Goal: Task Accomplishment & Management: Manage account settings

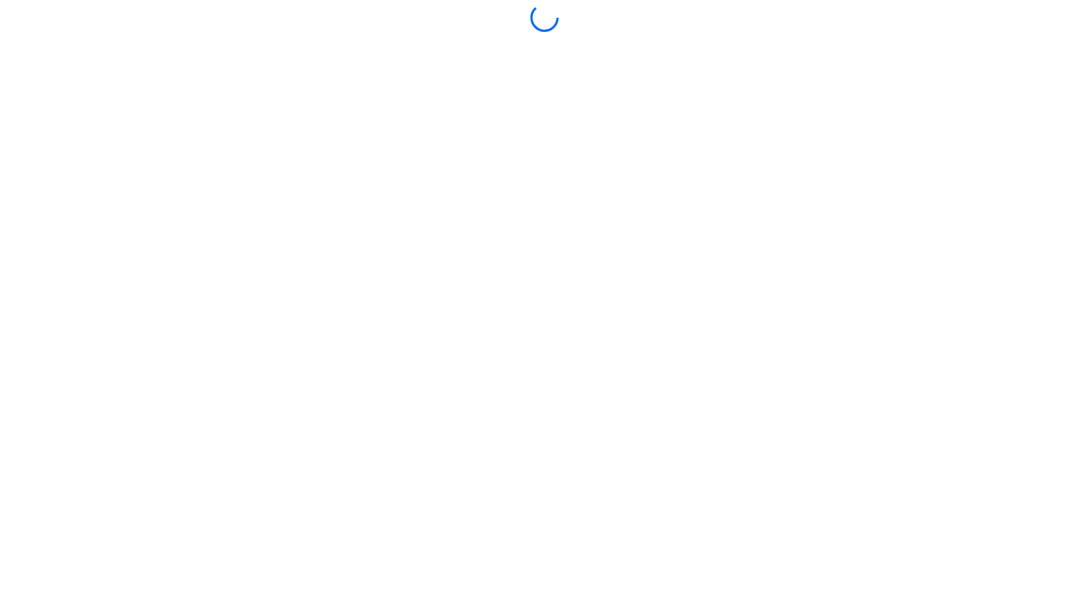
click at [534, 425] on div at bounding box center [544, 303] width 1081 height 599
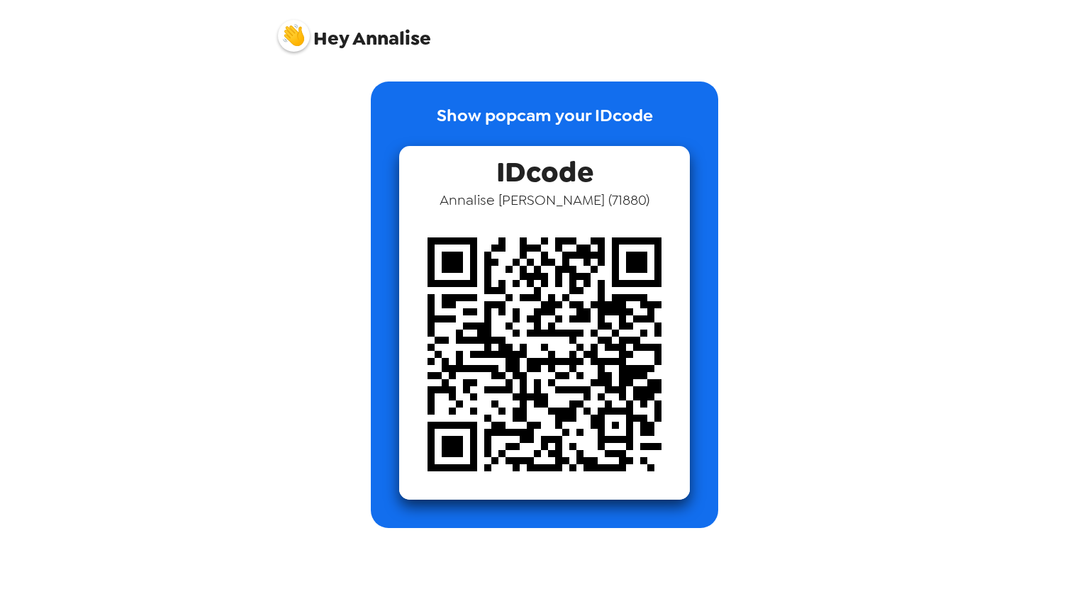
click at [352, 29] on span "Hey [PERSON_NAME]" at bounding box center [354, 30] width 153 height 35
click at [311, 35] on span "Hey [PERSON_NAME]" at bounding box center [354, 30] width 153 height 35
click at [296, 35] on img at bounding box center [294, 36] width 32 height 32
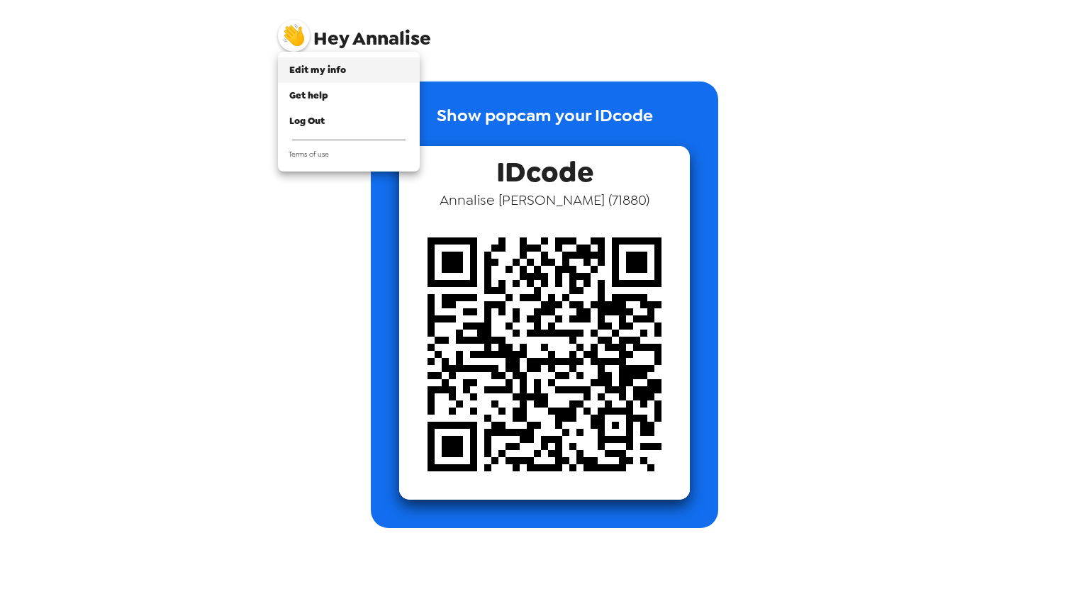
click at [299, 69] on span "Edit my info" at bounding box center [317, 70] width 57 height 12
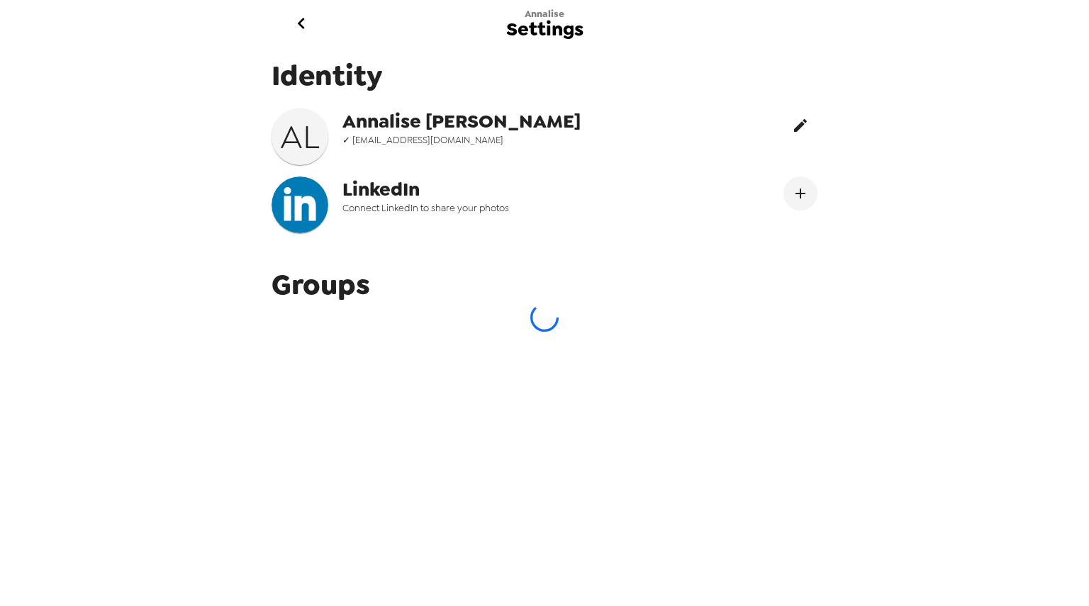
click at [792, 126] on icon "edit" at bounding box center [800, 125] width 17 height 17
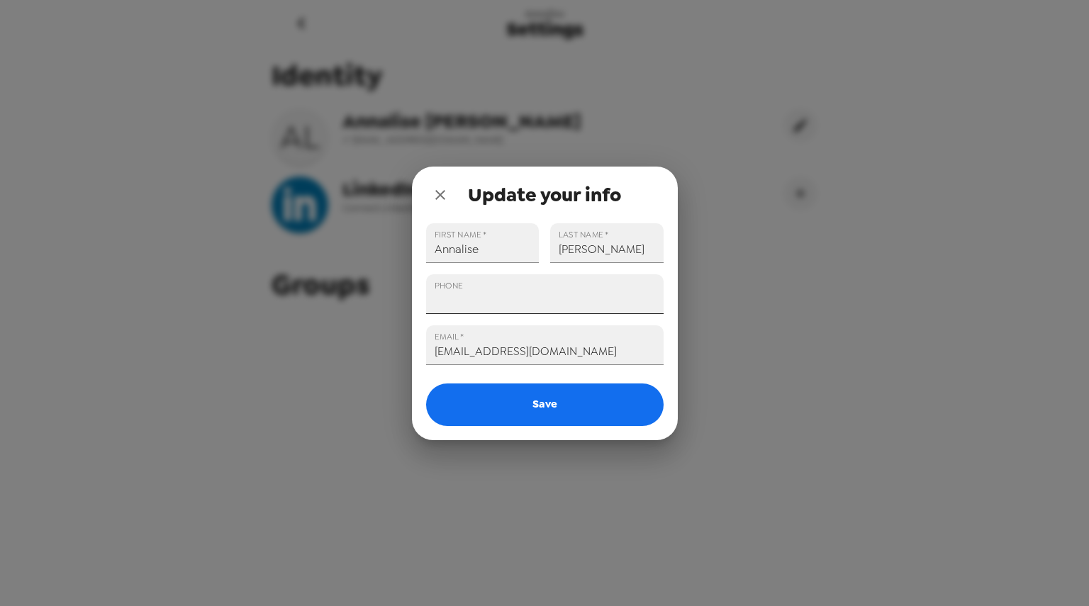
click at [469, 291] on input "PHONE" at bounding box center [544, 294] width 237 height 40
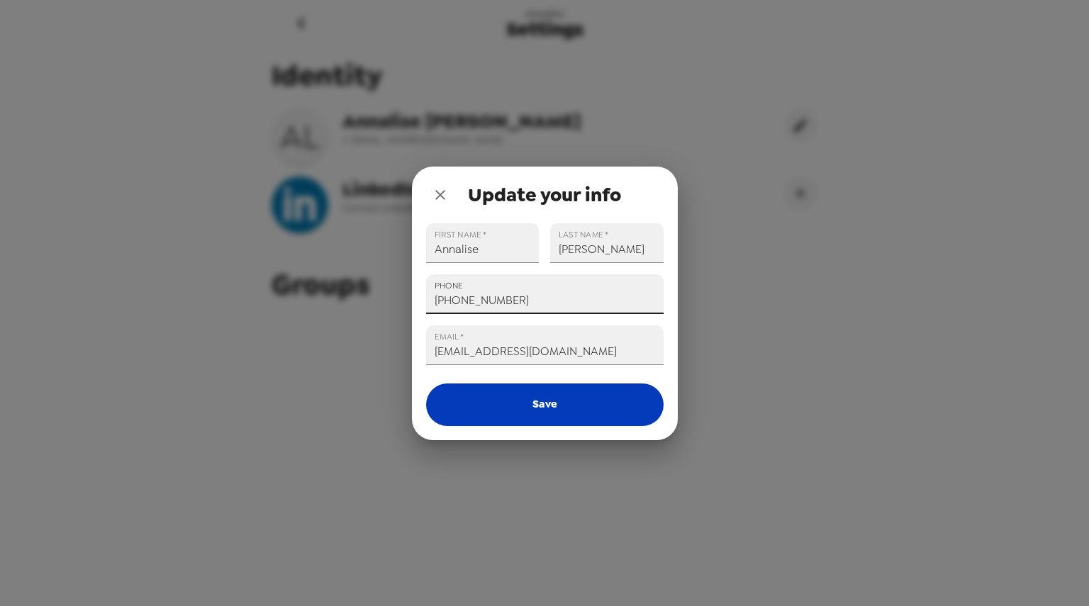
type input "+1 (203) 247-2340"
click at [472, 401] on button "Save" at bounding box center [544, 404] width 237 height 43
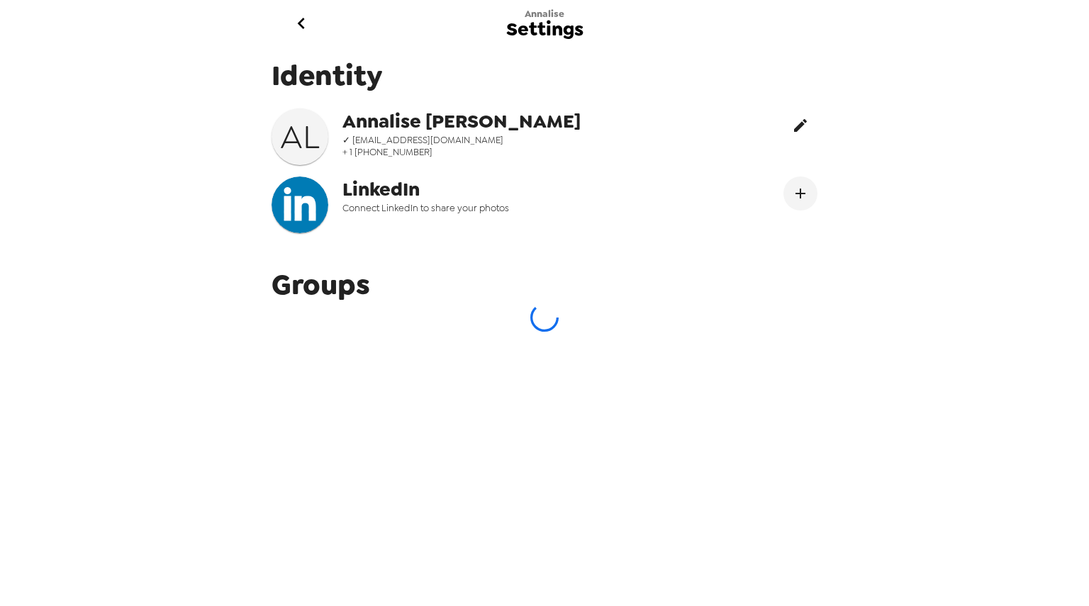
click at [798, 113] on button "edit" at bounding box center [800, 125] width 34 height 34
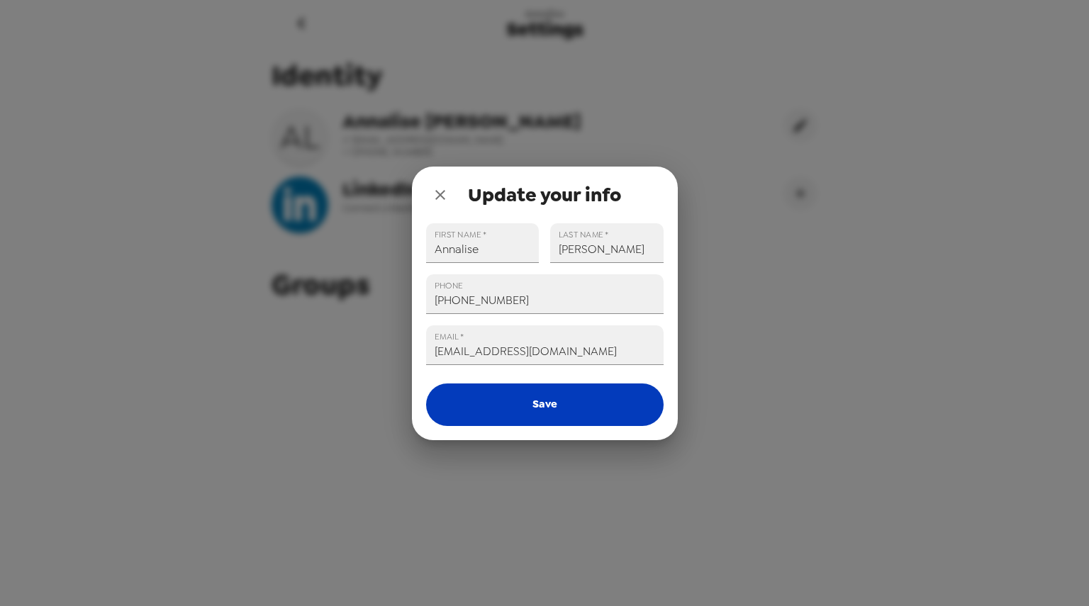
click at [563, 412] on button "Save" at bounding box center [544, 404] width 237 height 43
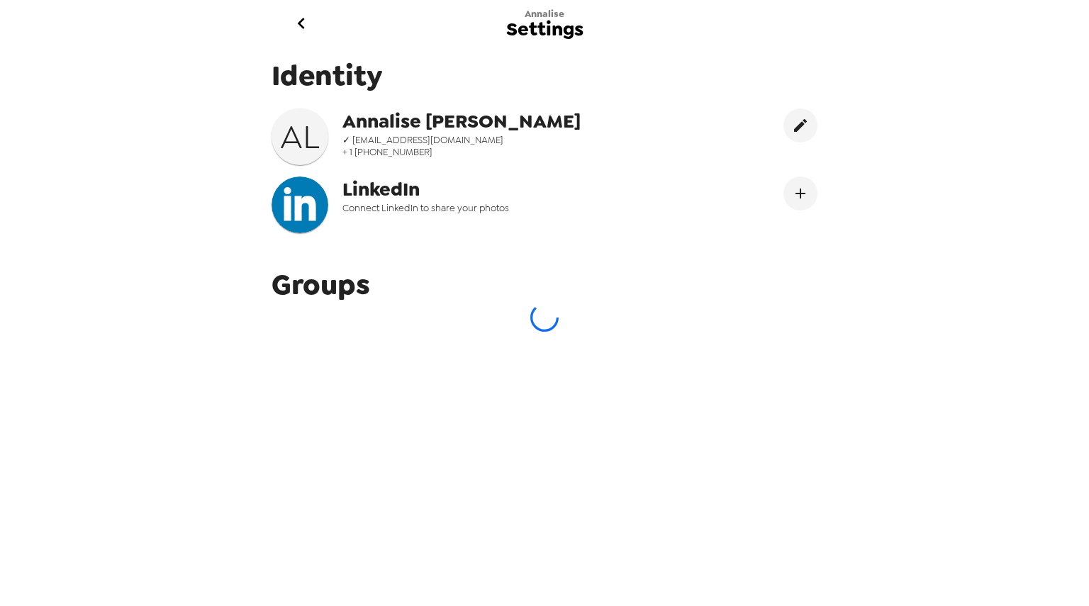
click at [465, 135] on span "✓ lamannam@miamioh.edu" at bounding box center [485, 140] width 286 height 12
click at [296, 138] on h3 "A L" at bounding box center [299, 137] width 57 height 40
click at [797, 124] on icon "edit" at bounding box center [800, 125] width 17 height 17
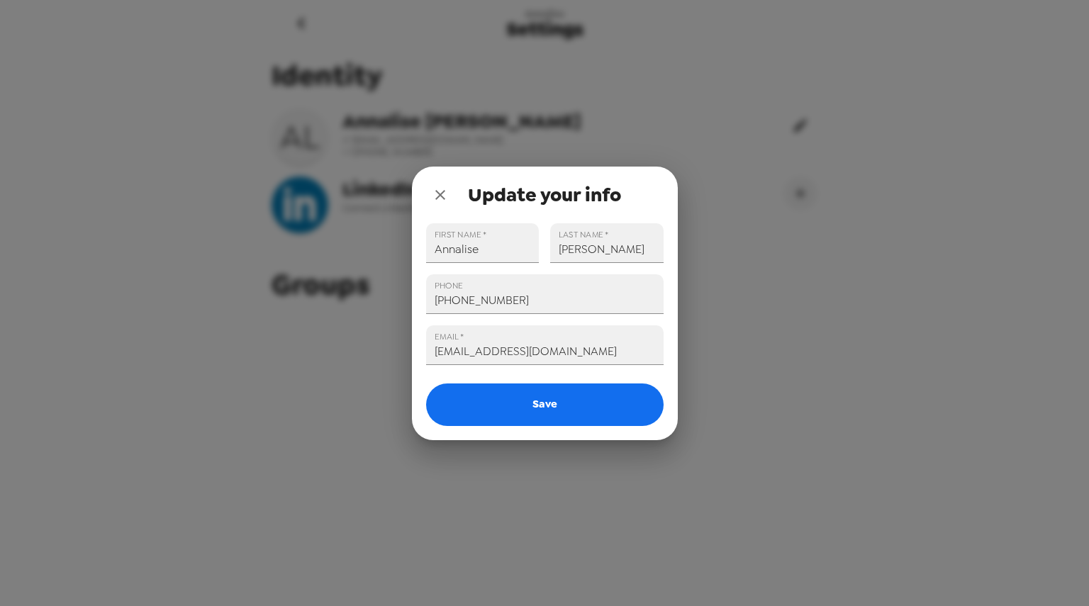
click at [797, 124] on div "Update your info FIRST NAME   * Annalise LAST NAME   * Lamanna PHONE +1 (203) 2…" at bounding box center [544, 303] width 1089 height 606
drag, startPoint x: 612, startPoint y: 350, endPoint x: 347, endPoint y: 359, distance: 264.5
click at [347, 359] on div "Update your info FIRST NAME   * Annalise LAST NAME   * Lamanna PHONE +1 (203) 2…" at bounding box center [544, 303] width 1089 height 606
type input "lamannaannalise@yahoo.com"
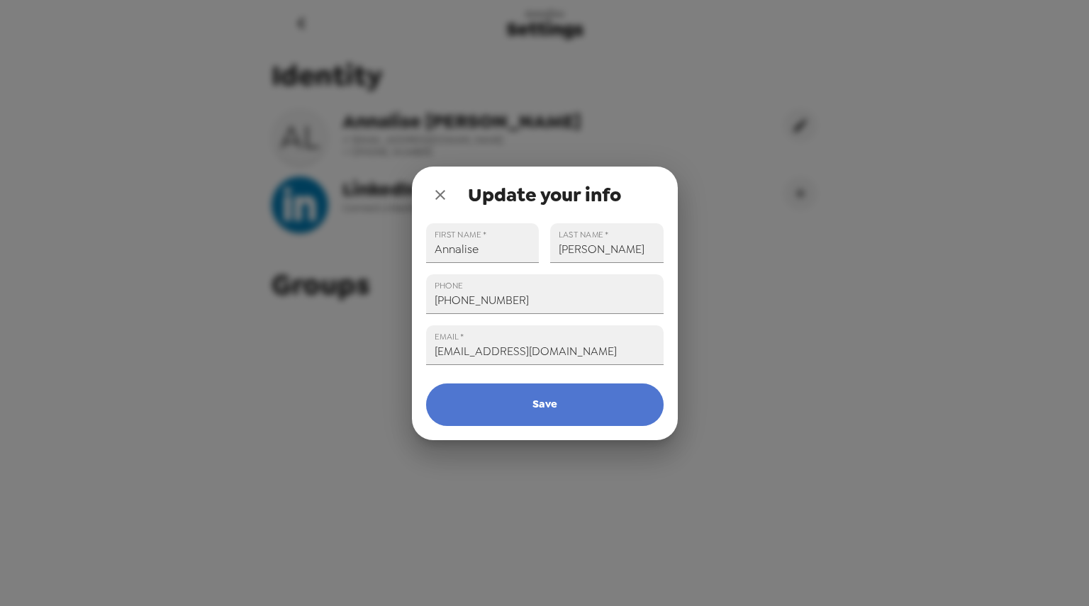
click at [564, 410] on button "Save" at bounding box center [544, 404] width 237 height 43
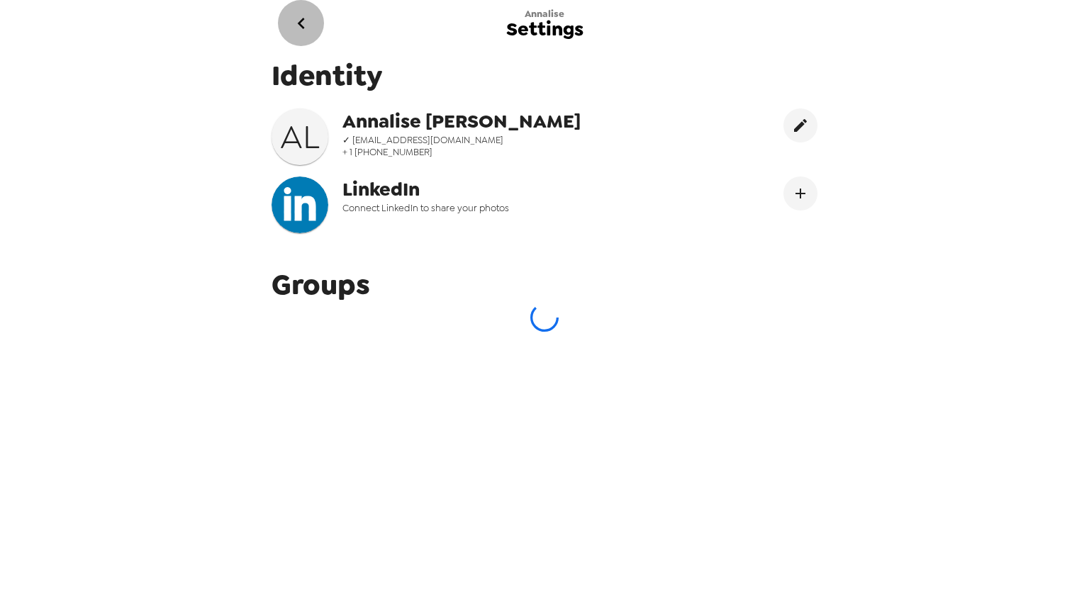
click at [302, 23] on icon "go back" at bounding box center [301, 23] width 23 height 23
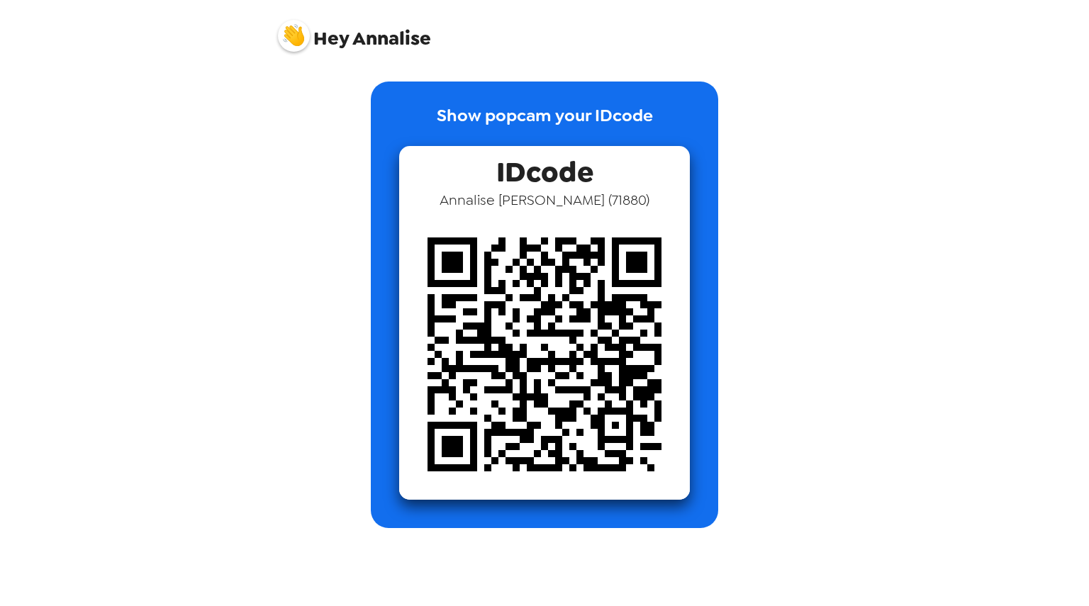
click at [371, 26] on span "Hey Annalise" at bounding box center [354, 30] width 153 height 35
click at [278, 26] on span "Hey Annalise" at bounding box center [354, 30] width 153 height 35
click at [300, 38] on img at bounding box center [294, 36] width 32 height 32
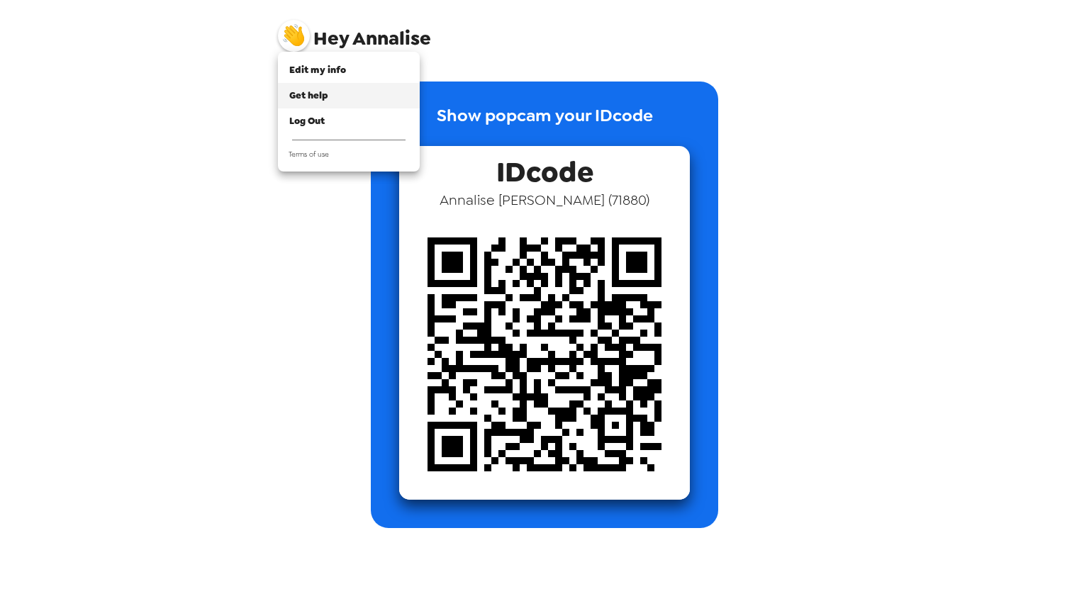
click at [313, 94] on span "Get help" at bounding box center [308, 95] width 39 height 12
click at [300, 74] on span "Edit my info" at bounding box center [317, 70] width 57 height 12
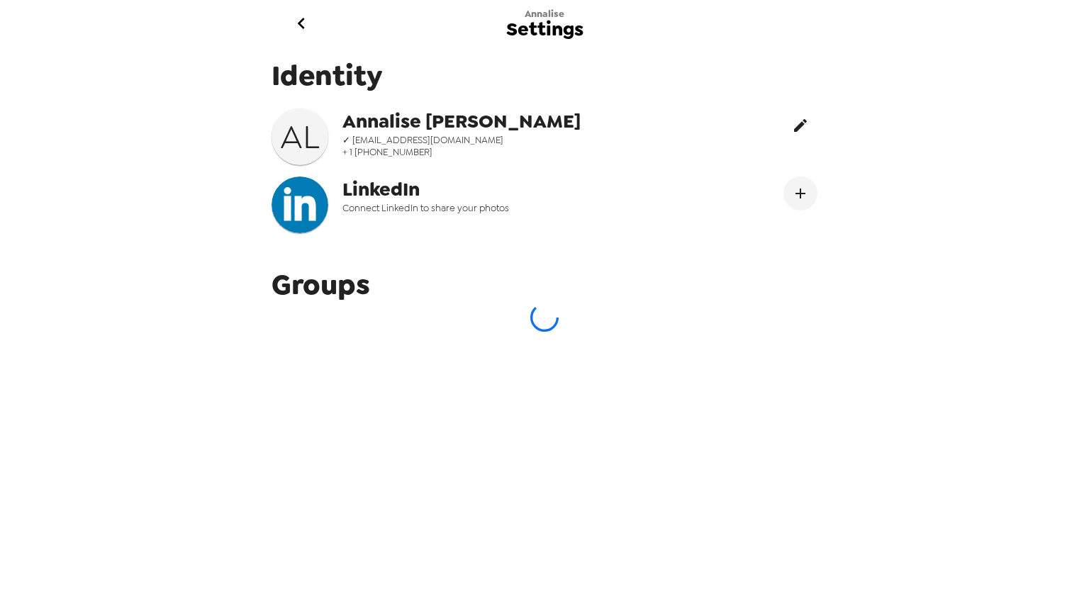
click at [794, 118] on icon "edit" at bounding box center [800, 125] width 17 height 17
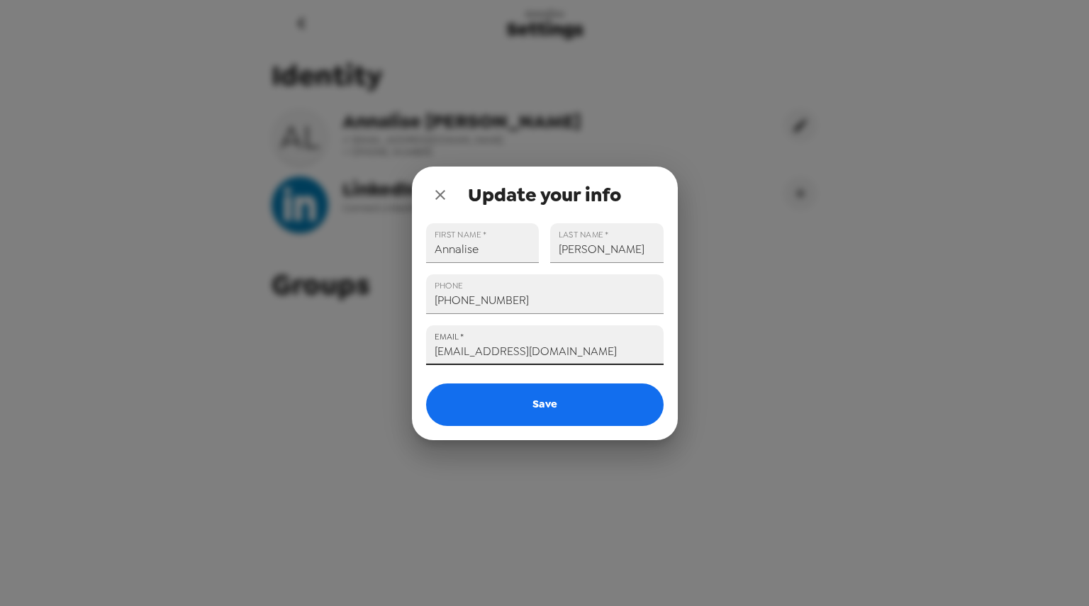
drag, startPoint x: 602, startPoint y: 353, endPoint x: 481, endPoint y: 348, distance: 121.3
click at [481, 348] on input "lamannaannalise@yahoo.com" at bounding box center [544, 345] width 237 height 40
type input "lamannam@miamioh.edu"
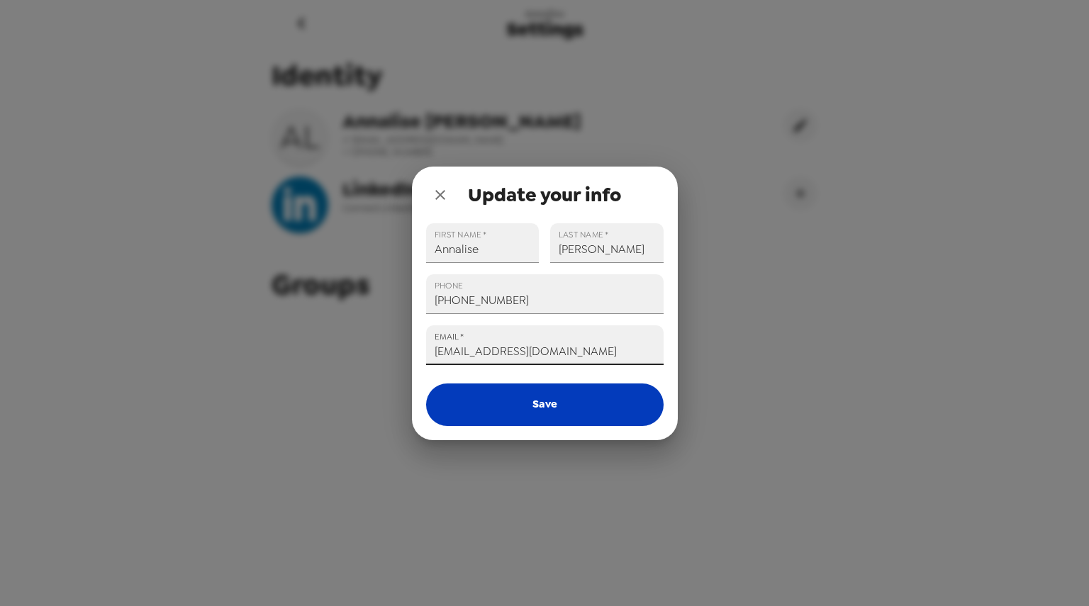
click at [524, 423] on button "Save" at bounding box center [544, 404] width 237 height 43
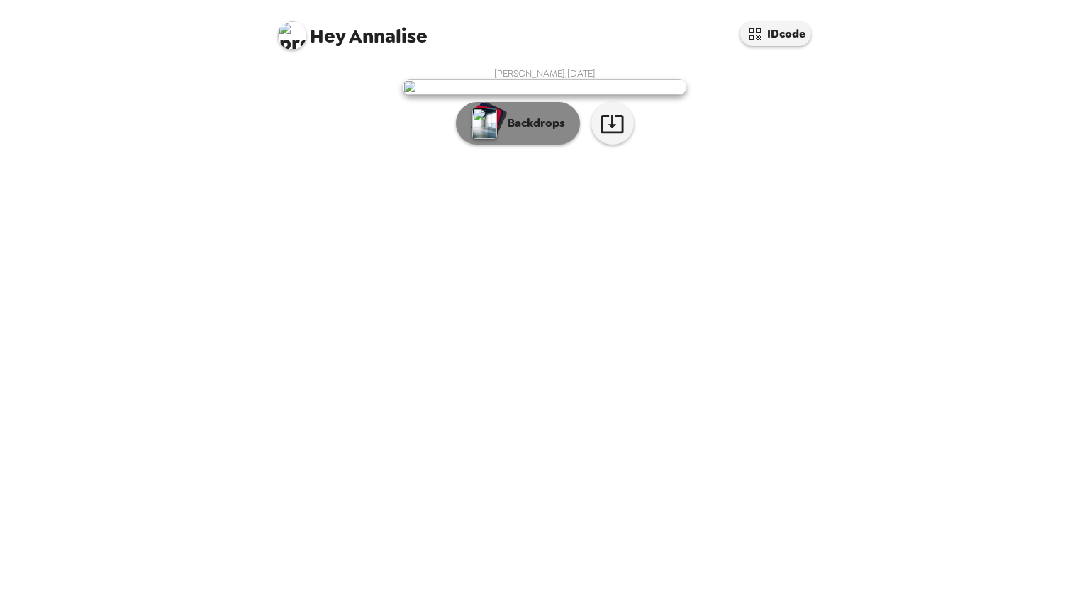
click at [544, 132] on p "Backdrops" at bounding box center [532, 123] width 64 height 17
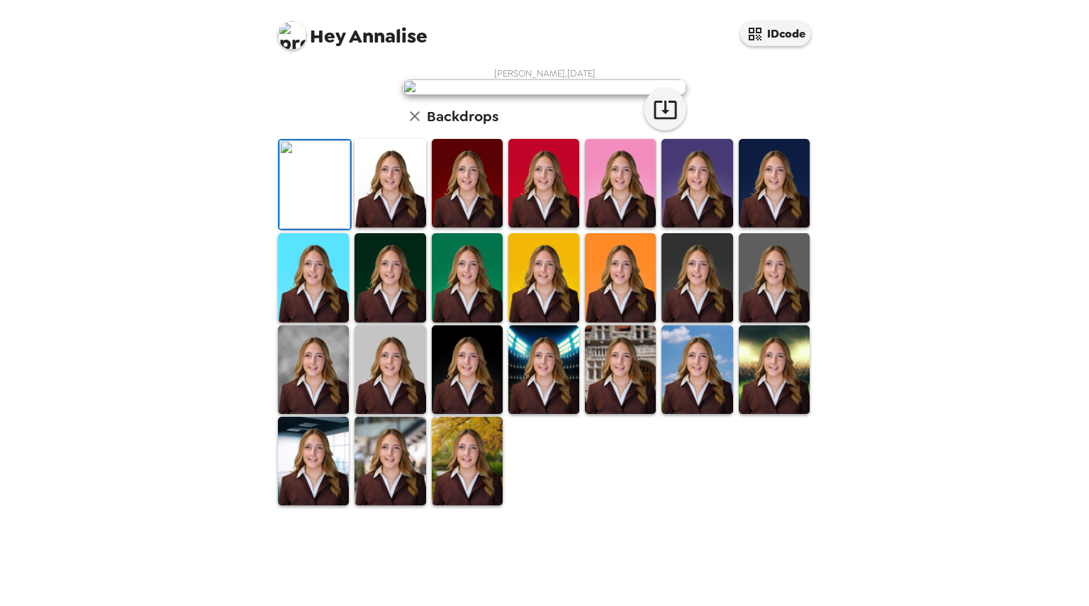
click at [748, 371] on div "[PERSON_NAME] , [DATE] Backdrops" at bounding box center [544, 286] width 539 height 439
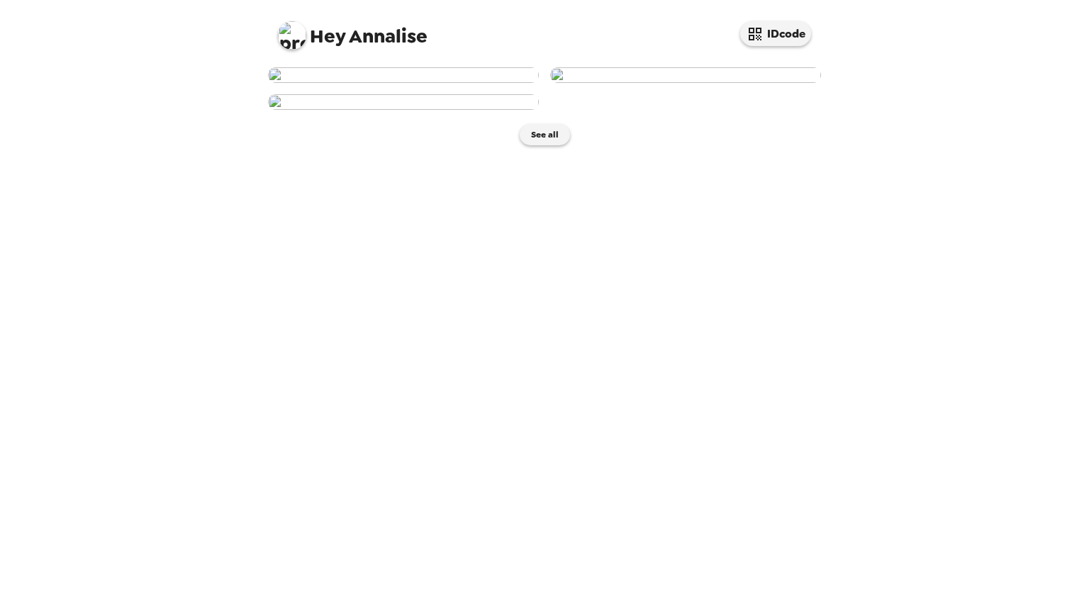
click at [587, 330] on div "See all" at bounding box center [544, 333] width 567 height 546
click at [541, 145] on button "See all" at bounding box center [544, 134] width 50 height 21
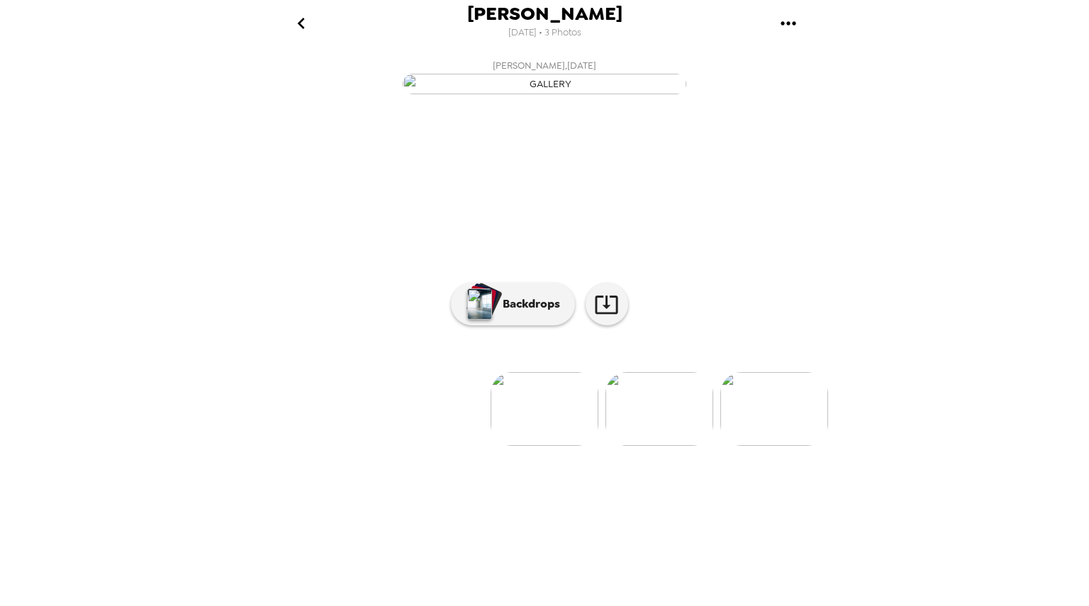
scroll to position [7, 0]
click at [554, 446] on img at bounding box center [544, 409] width 108 height 74
click at [654, 446] on img at bounding box center [659, 409] width 108 height 74
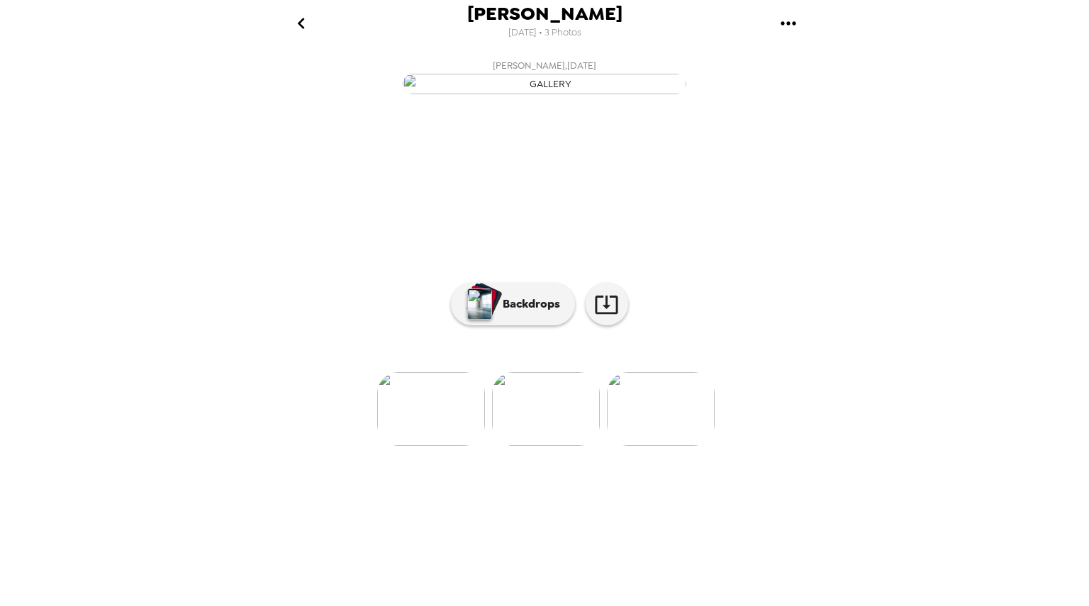
click at [685, 446] on img at bounding box center [661, 409] width 108 height 74
click at [609, 317] on icon at bounding box center [606, 304] width 25 height 25
click at [535, 325] on button "Backdrops" at bounding box center [513, 304] width 124 height 43
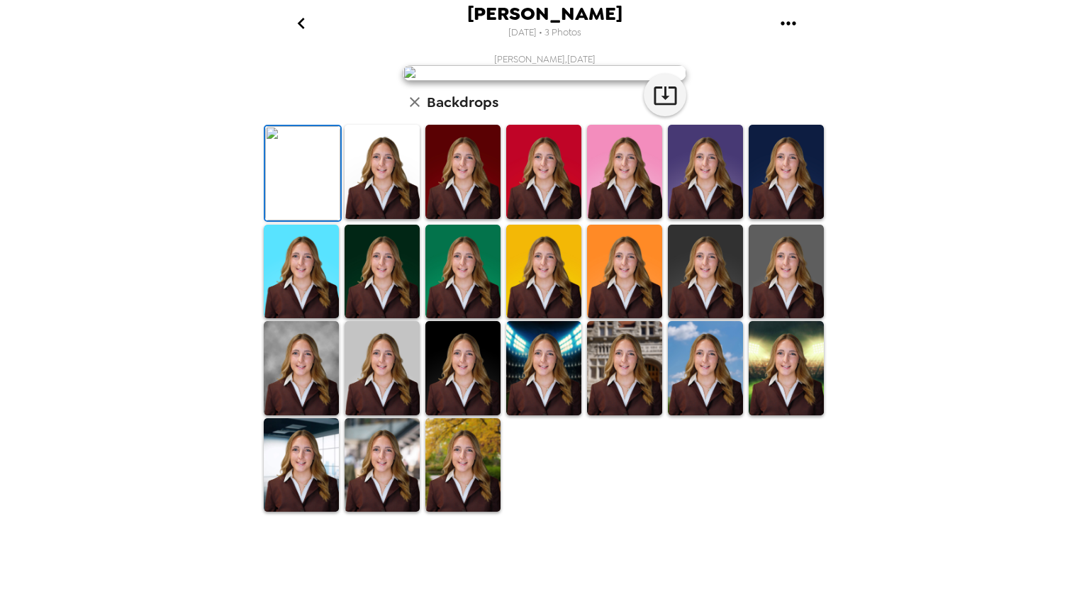
click at [347, 219] on img at bounding box center [381, 172] width 75 height 94
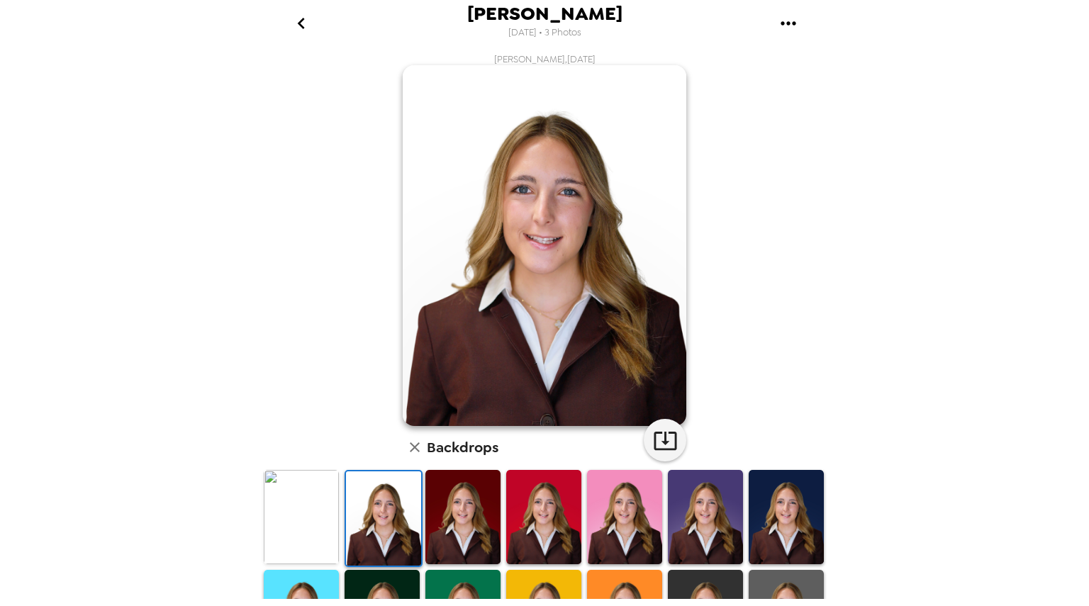
click at [378, 515] on img at bounding box center [383, 518] width 75 height 94
click at [638, 433] on div "[PERSON_NAME] , [DATE] Backdrops" at bounding box center [544, 455] width 567 height 805
click at [653, 437] on icon "button" at bounding box center [665, 440] width 25 height 25
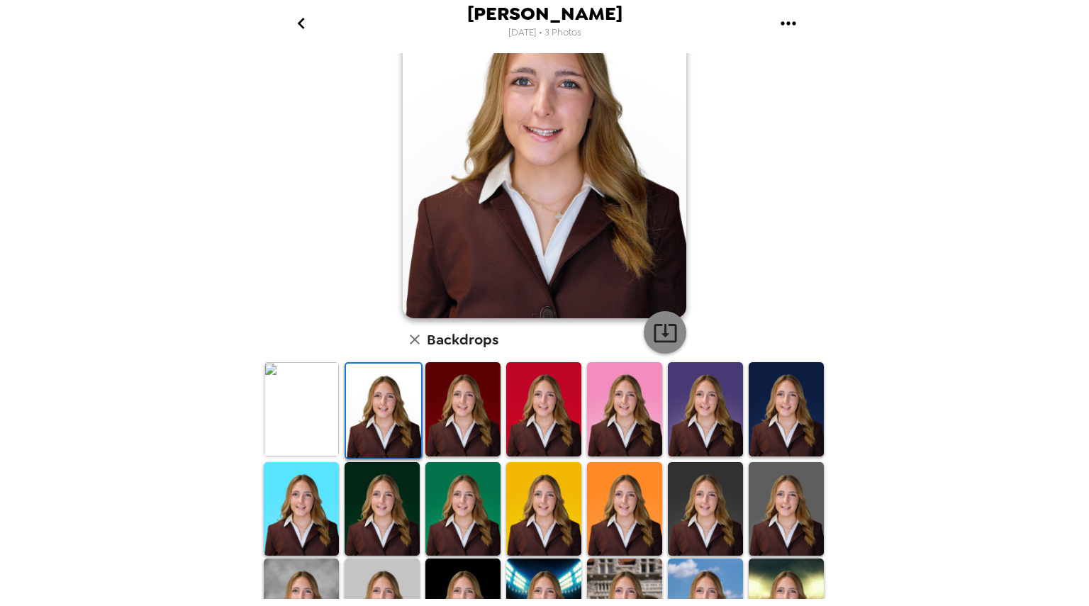
scroll to position [0, 0]
